Goal: Task Accomplishment & Management: Use online tool/utility

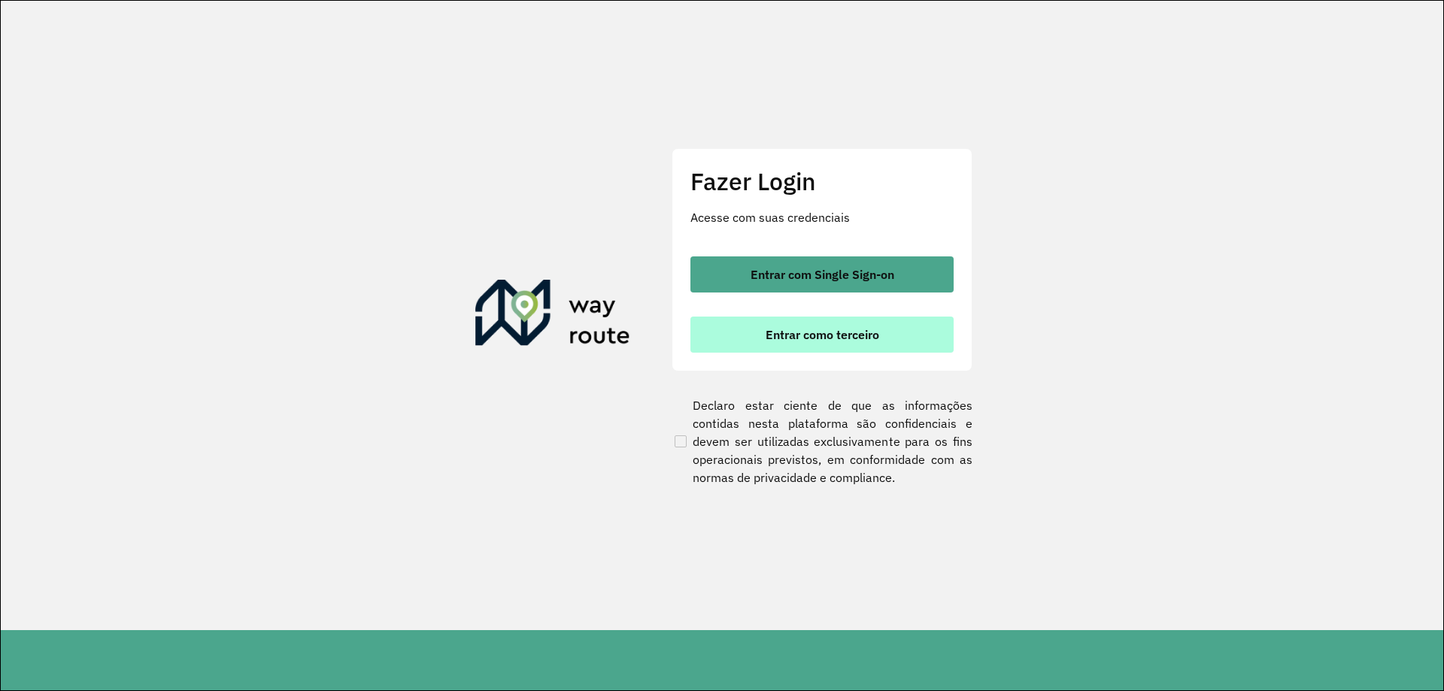
click at [865, 340] on span "Entrar como terceiro" at bounding box center [823, 335] width 114 height 12
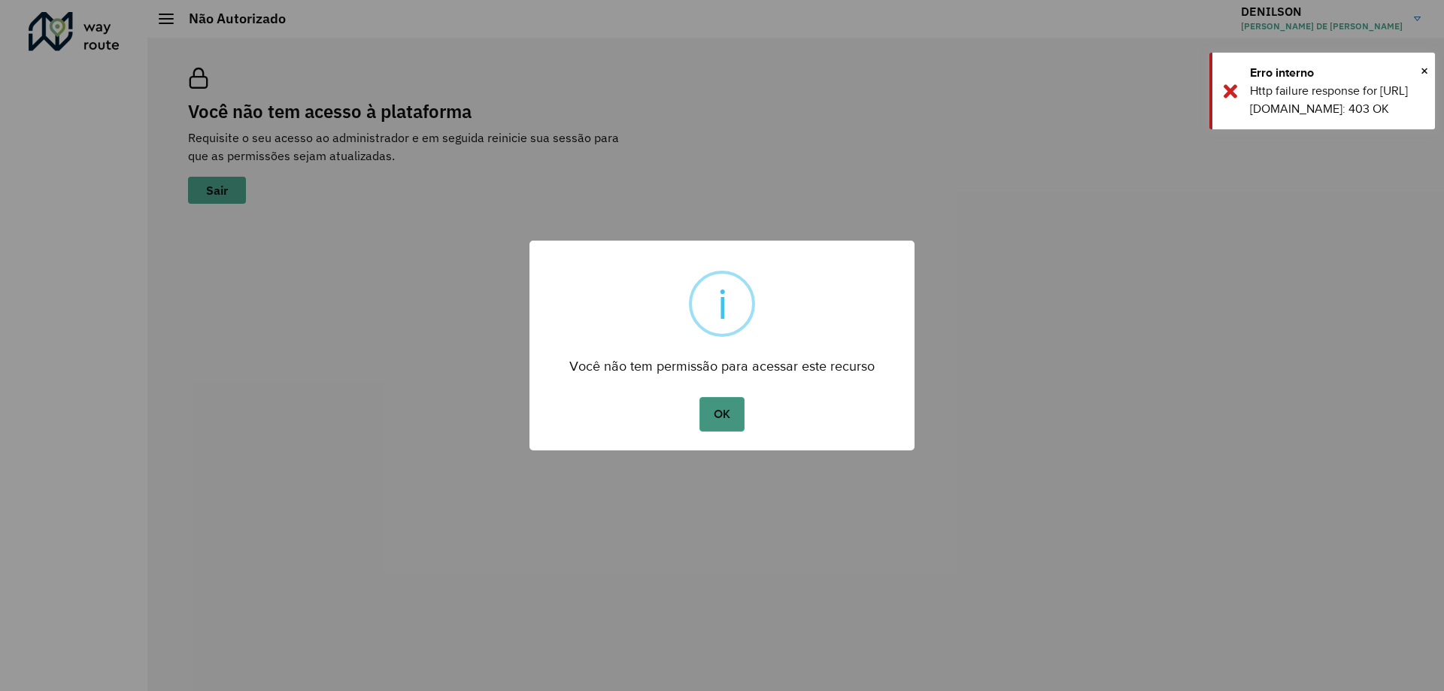
click at [734, 418] on button "OK" at bounding box center [722, 414] width 44 height 35
